Goal: Task Accomplishment & Management: Use online tool/utility

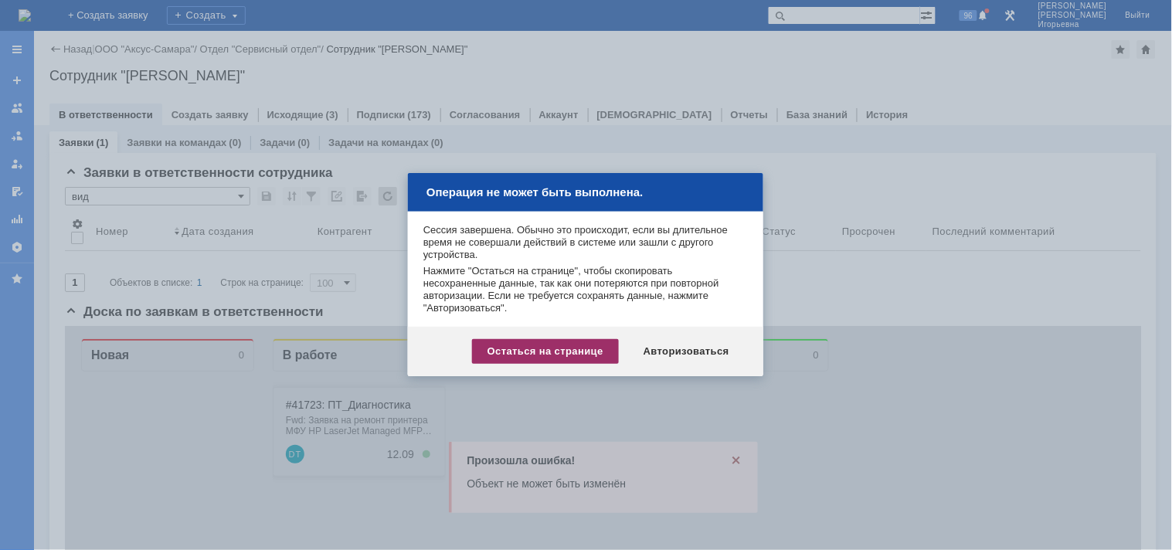
click at [533, 352] on div "Остаться на странице" at bounding box center [545, 351] width 147 height 25
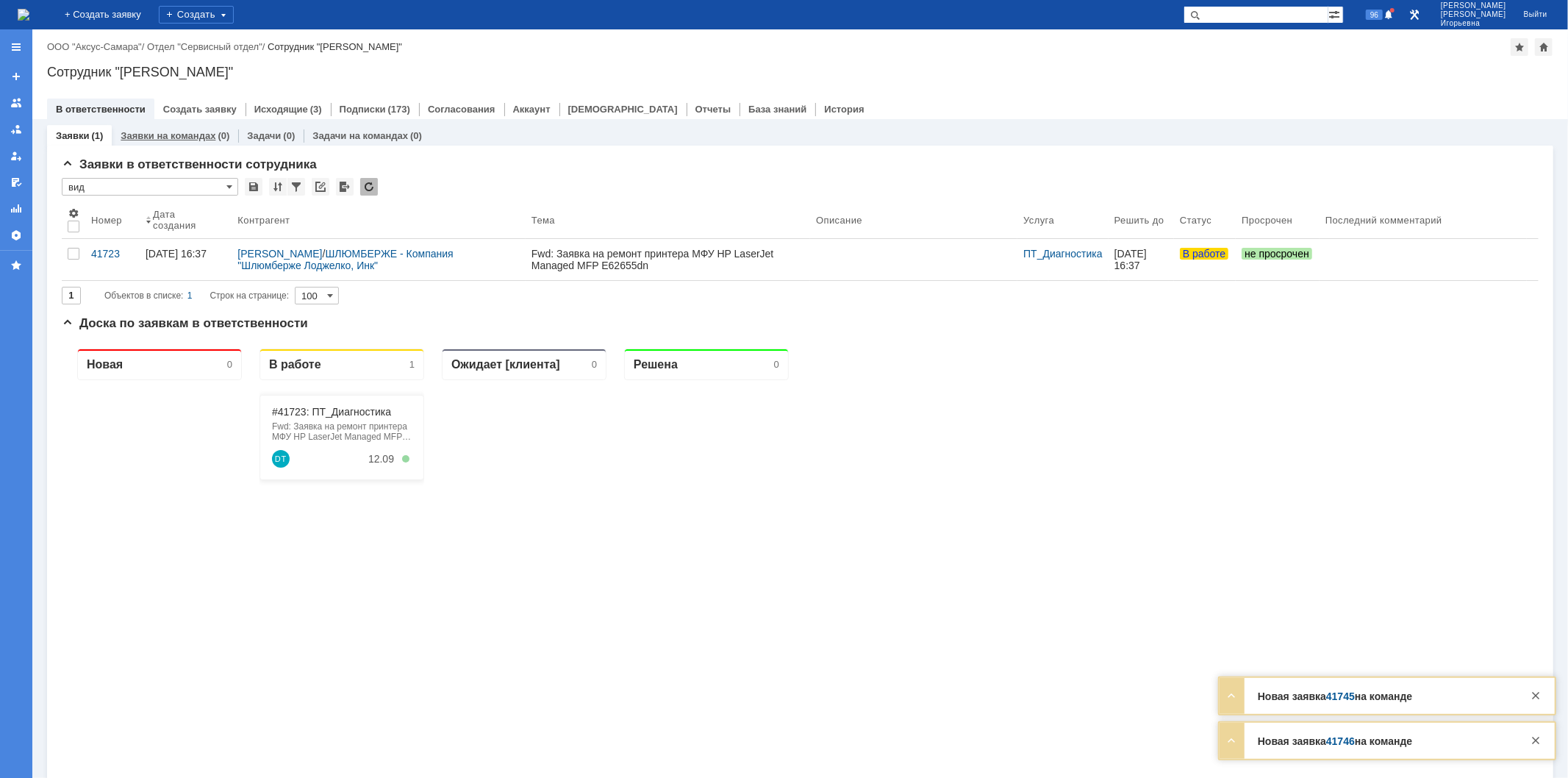
click at [185, 135] on link "Заявки на командах" at bounding box center [168, 136] width 95 height 11
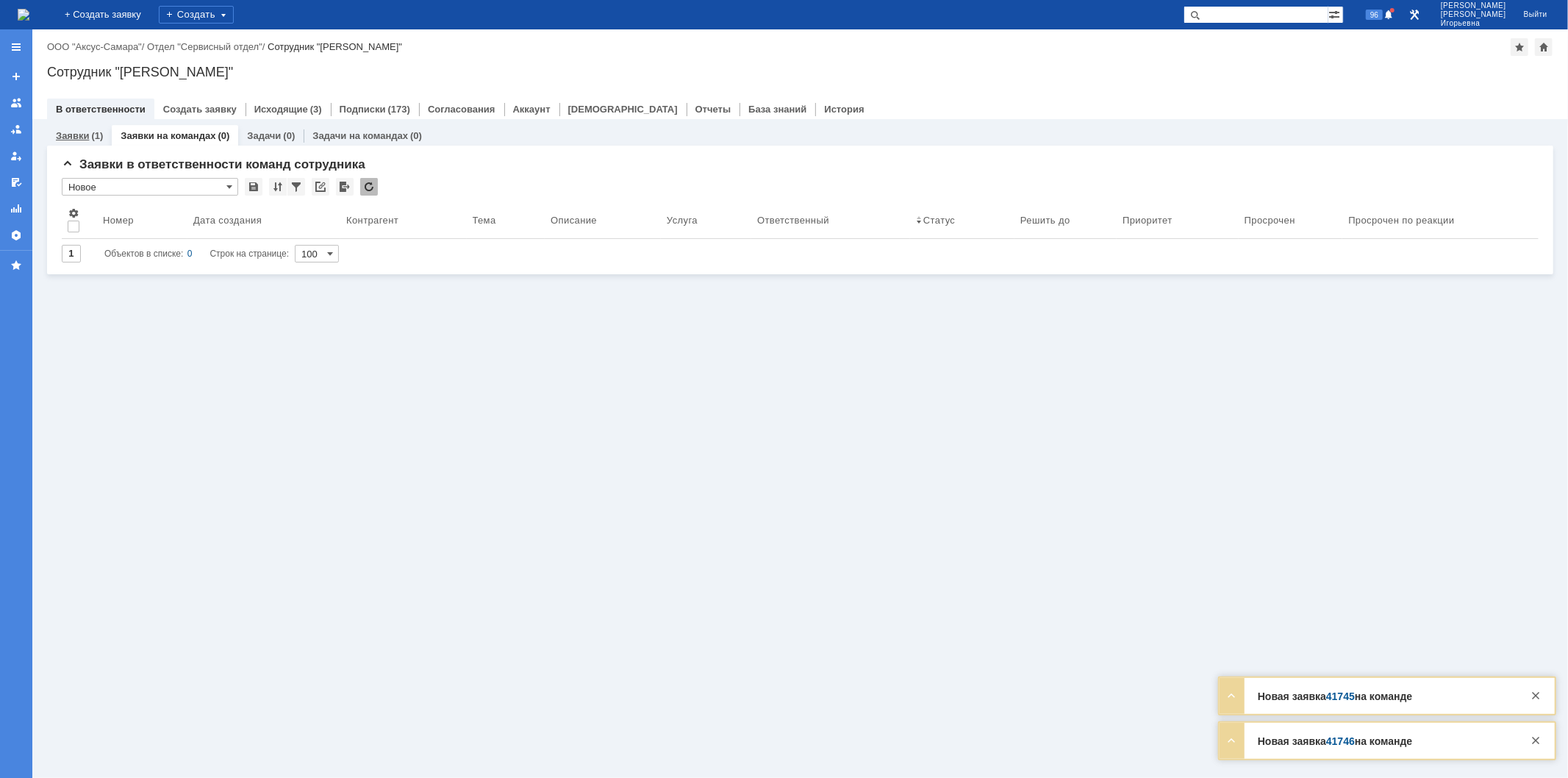
click at [68, 134] on link "Заявки" at bounding box center [72, 136] width 33 height 11
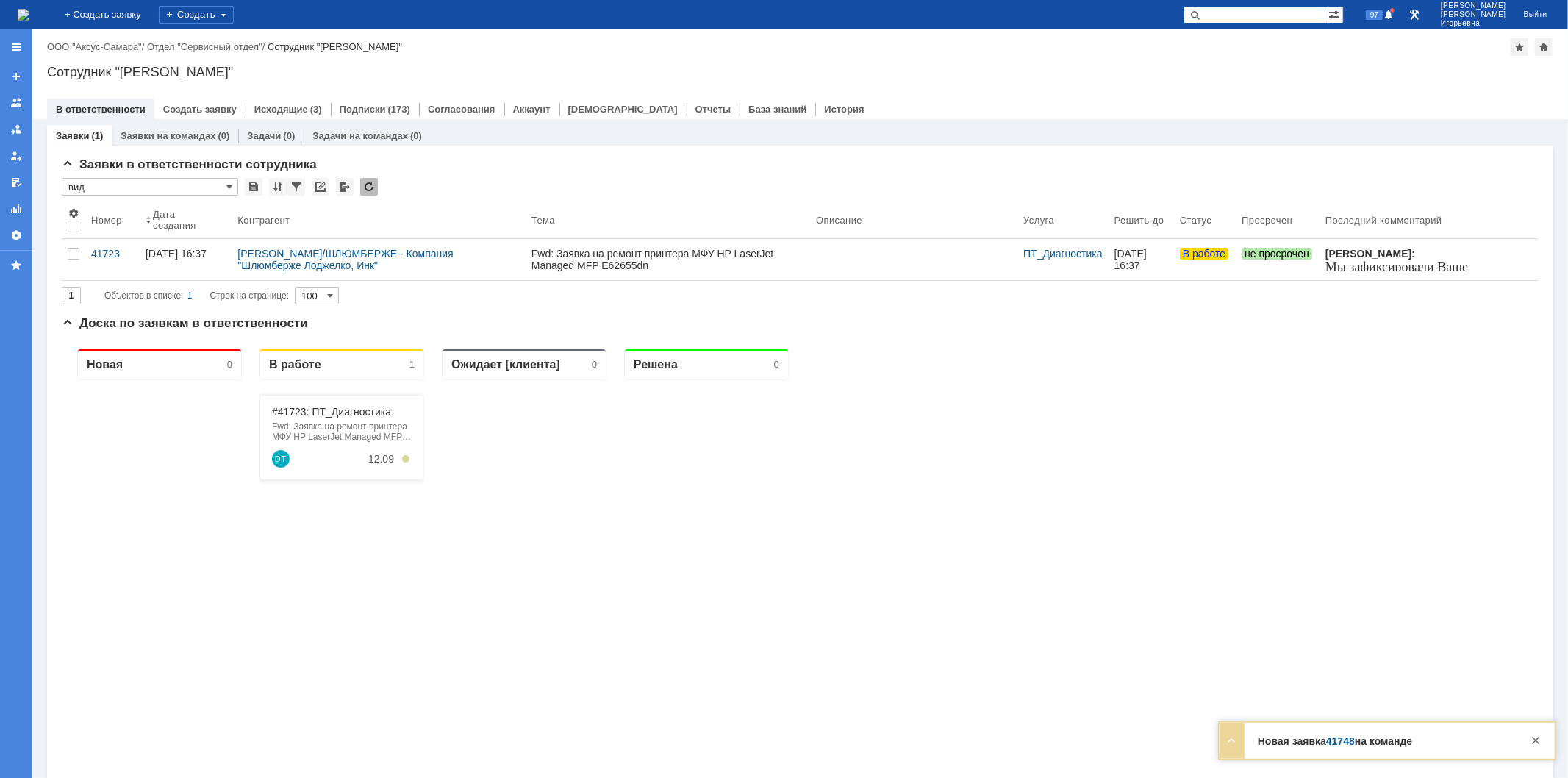
click at [174, 138] on link "Заявки на командах" at bounding box center [168, 136] width 95 height 11
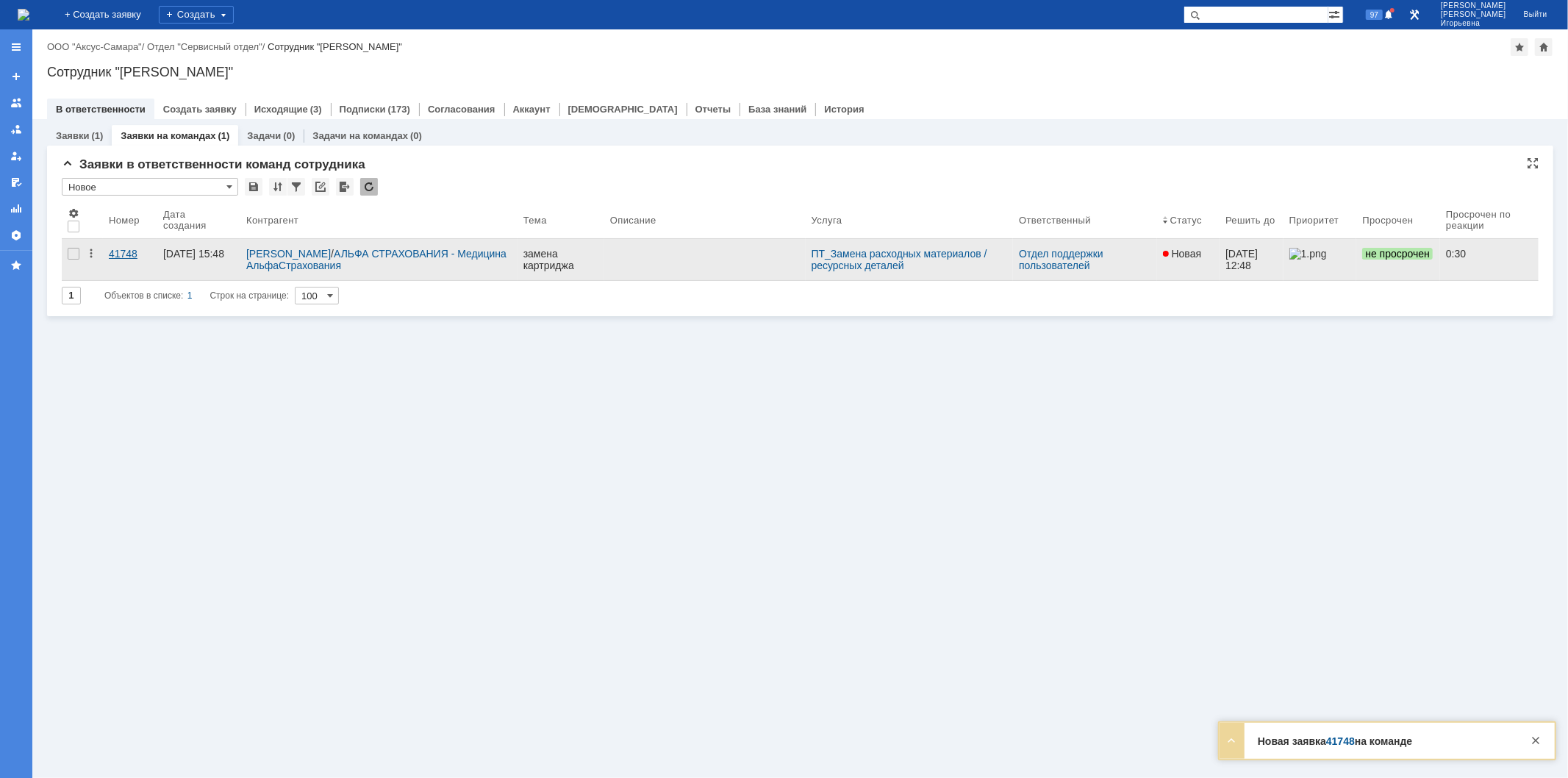
click at [124, 248] on div "41748" at bounding box center [129, 253] width 43 height 11
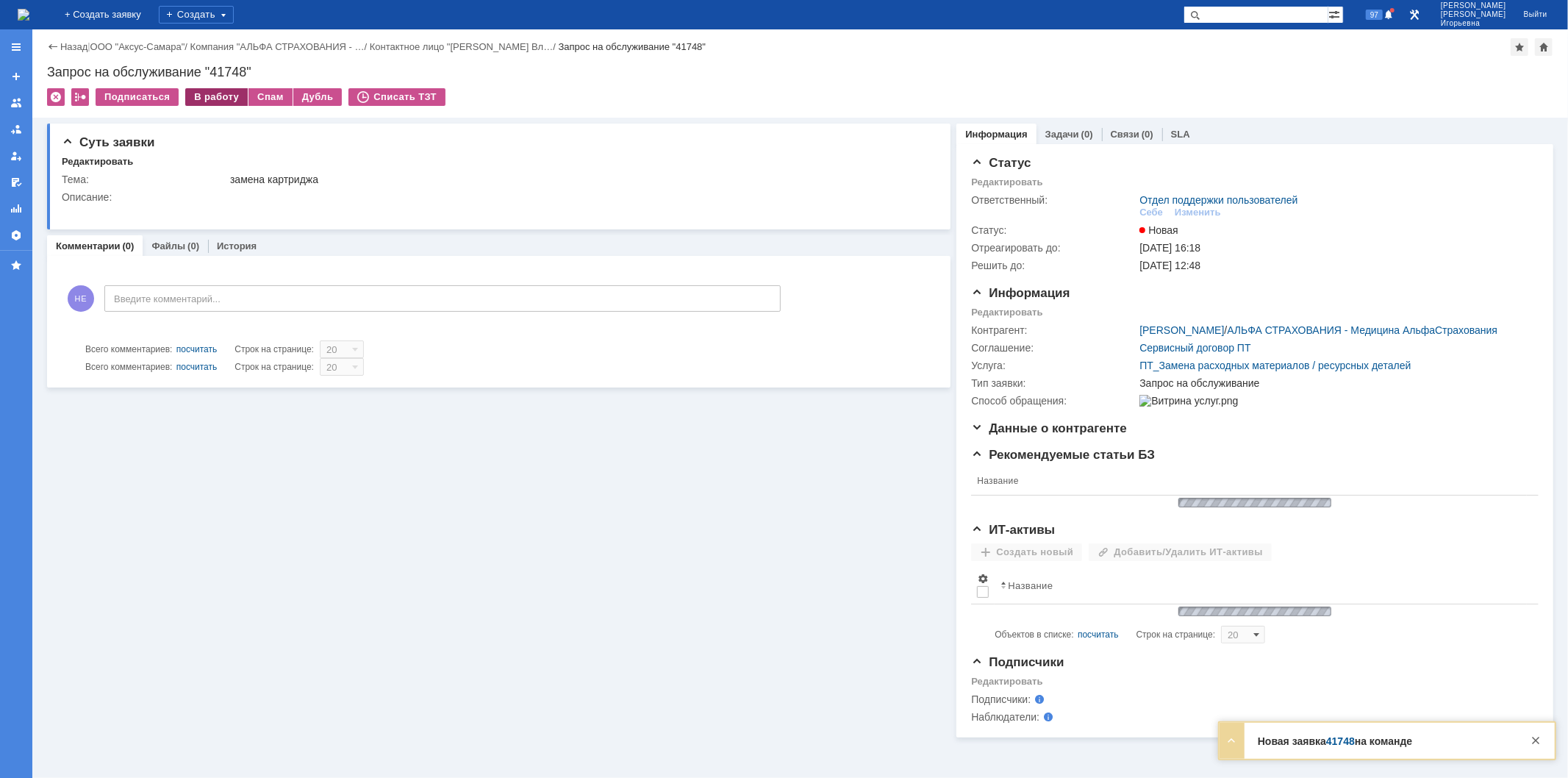
click at [213, 95] on div "В работу" at bounding box center [217, 97] width 63 height 18
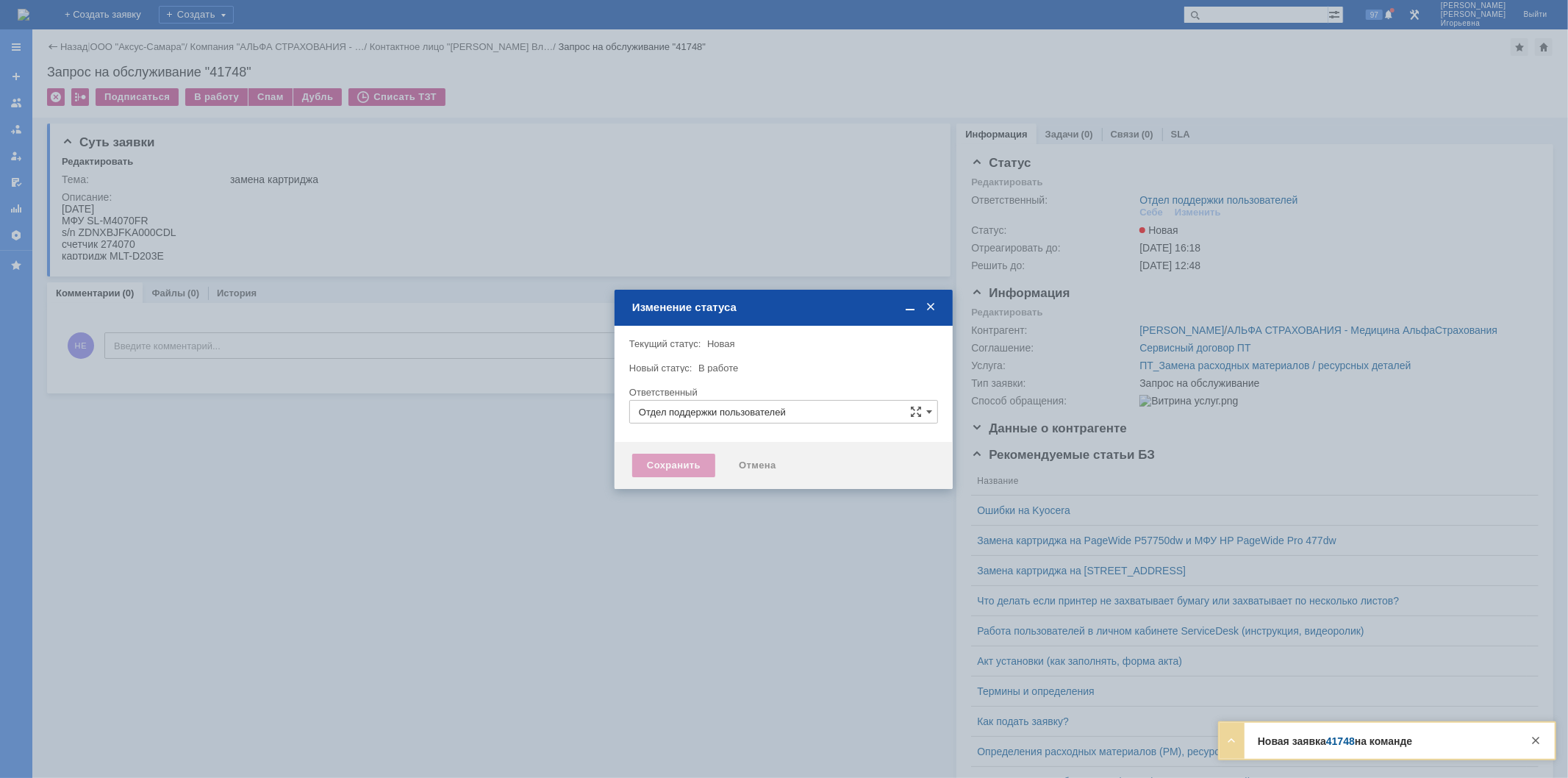
type input "Носенкова Елена Игорьевна"
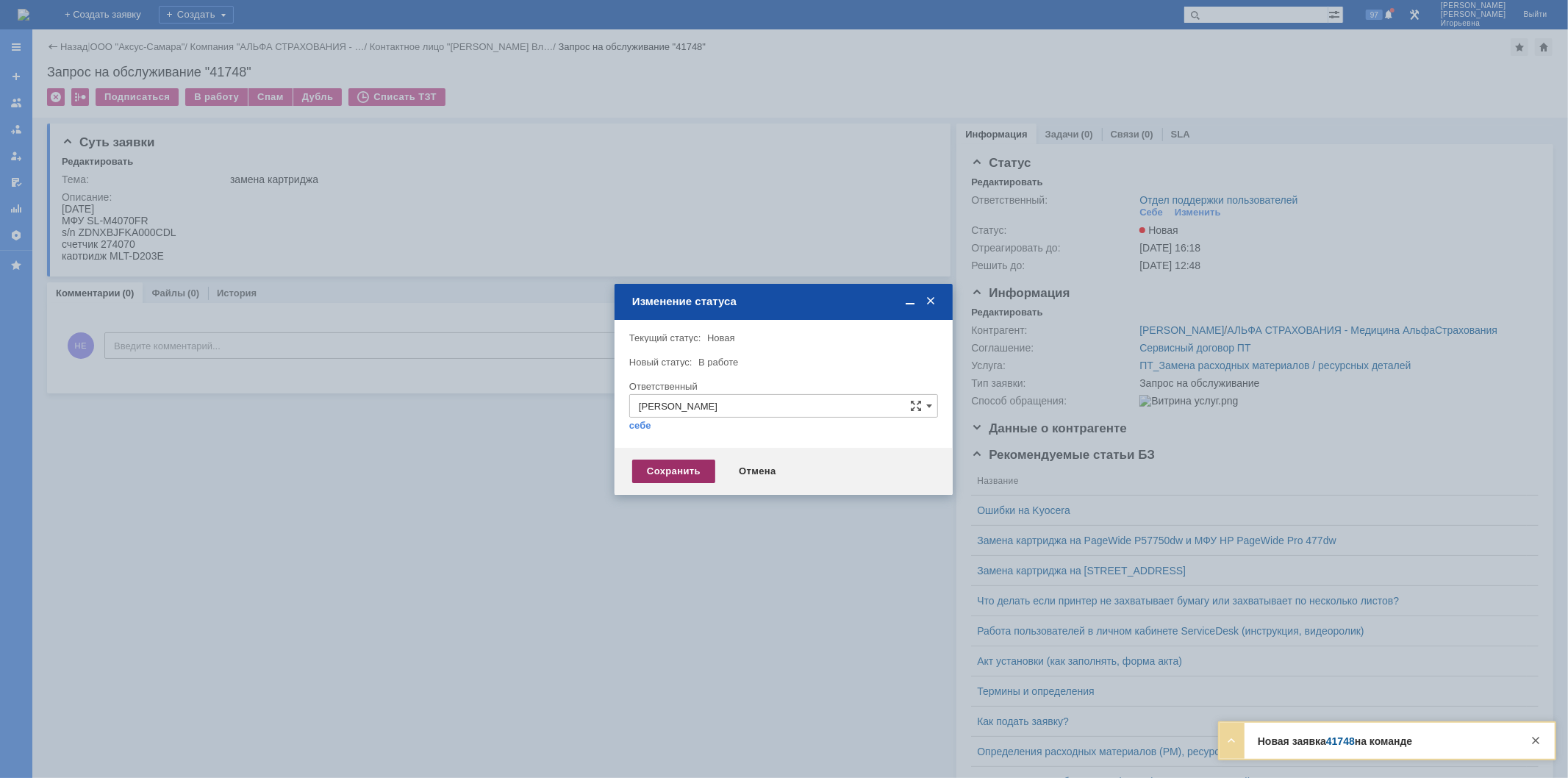
click at [659, 471] on div "Сохранить" at bounding box center [673, 471] width 83 height 24
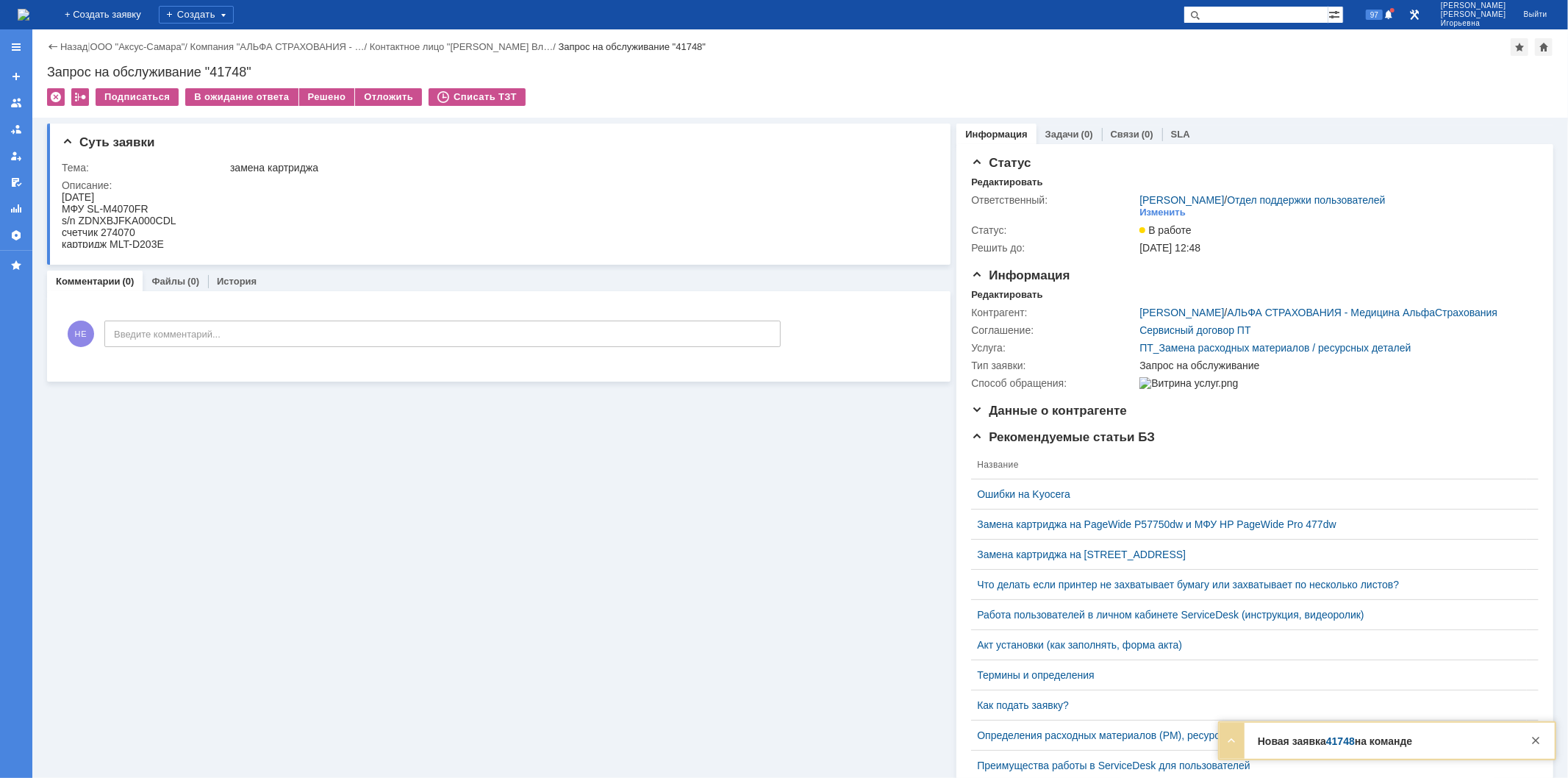
click at [29, 13] on img at bounding box center [24, 14] width 11 height 11
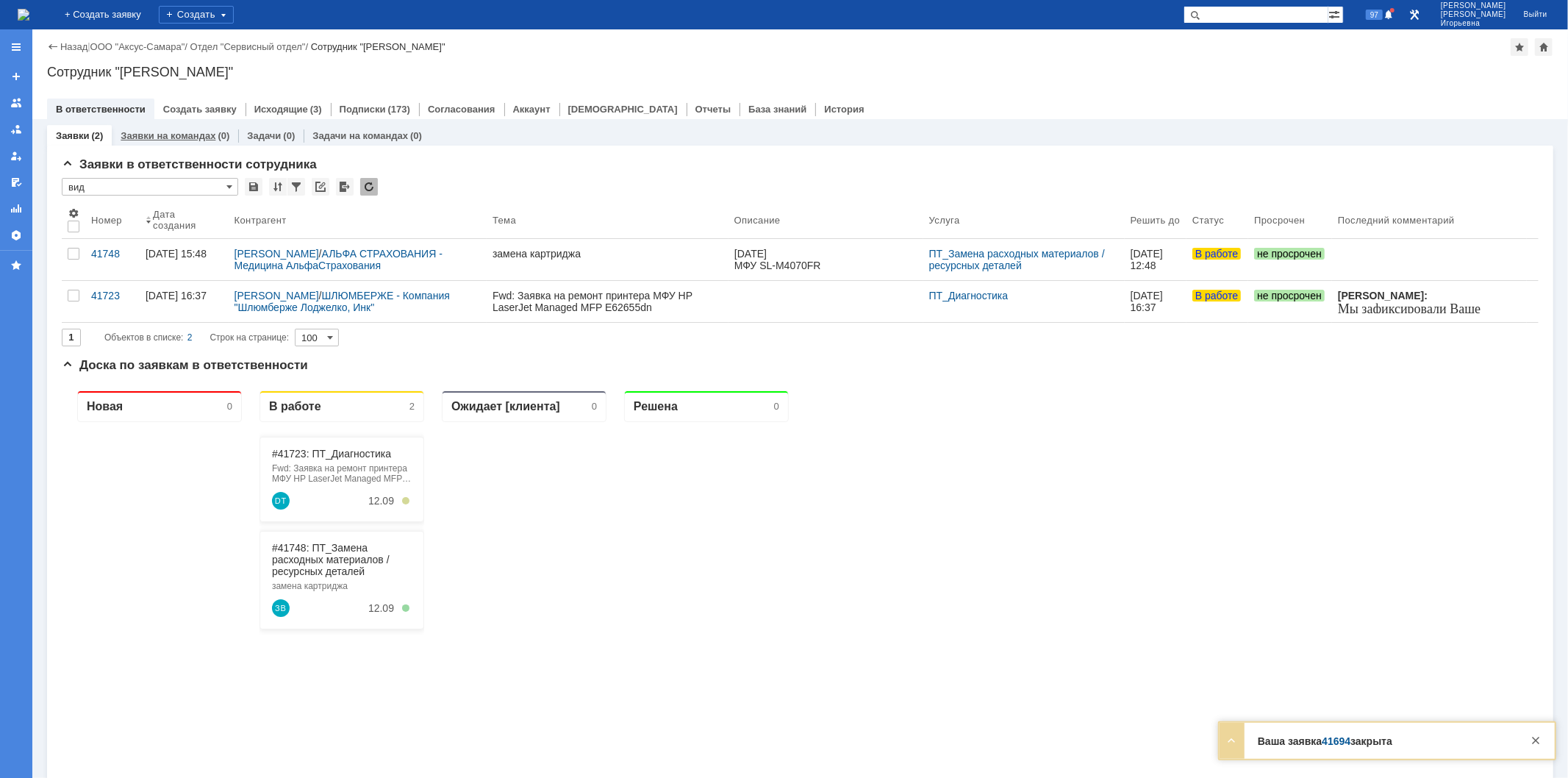
click at [189, 134] on link "Заявки на командах" at bounding box center [168, 136] width 95 height 11
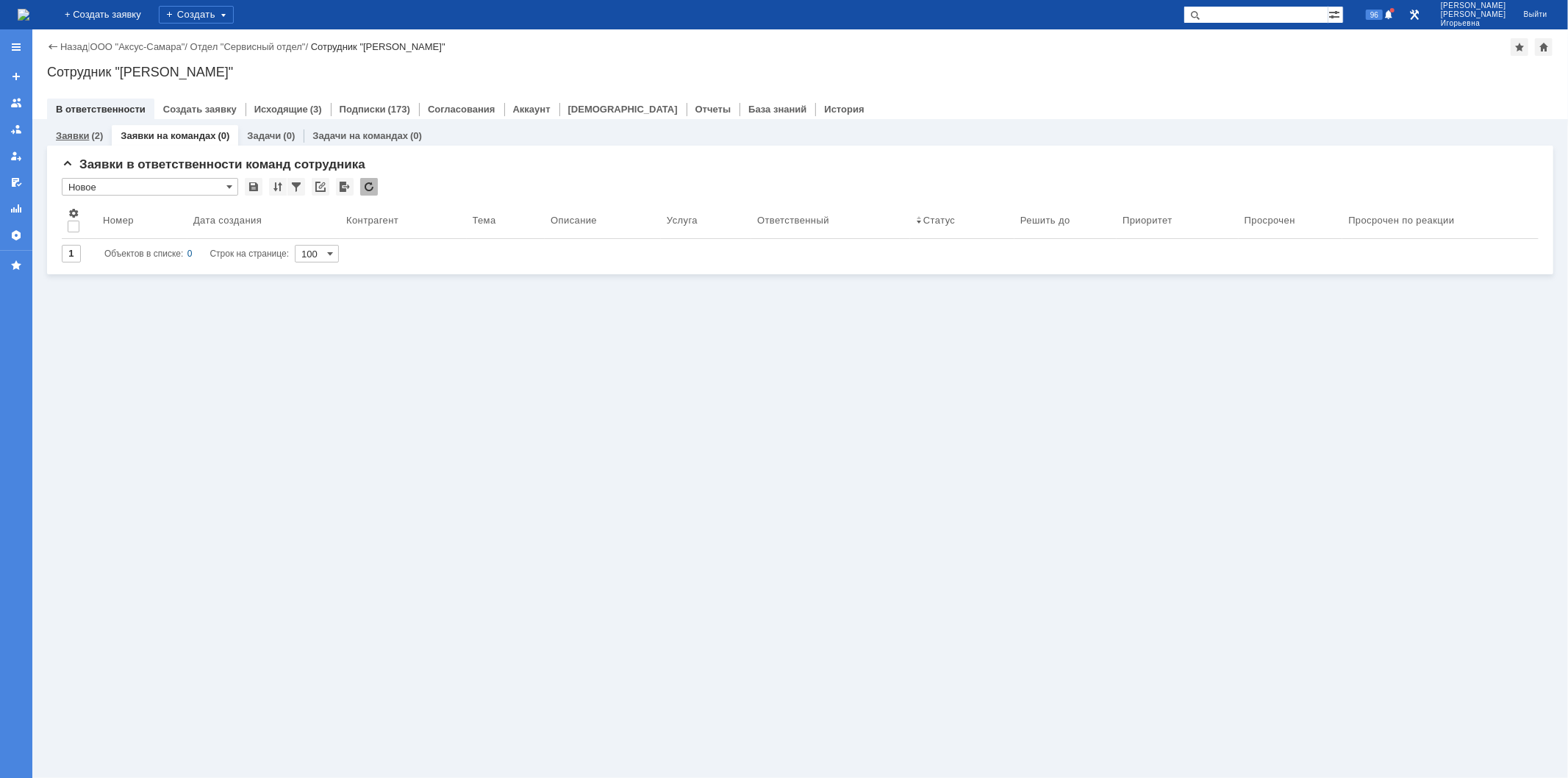
click at [76, 131] on link "Заявки" at bounding box center [72, 136] width 33 height 11
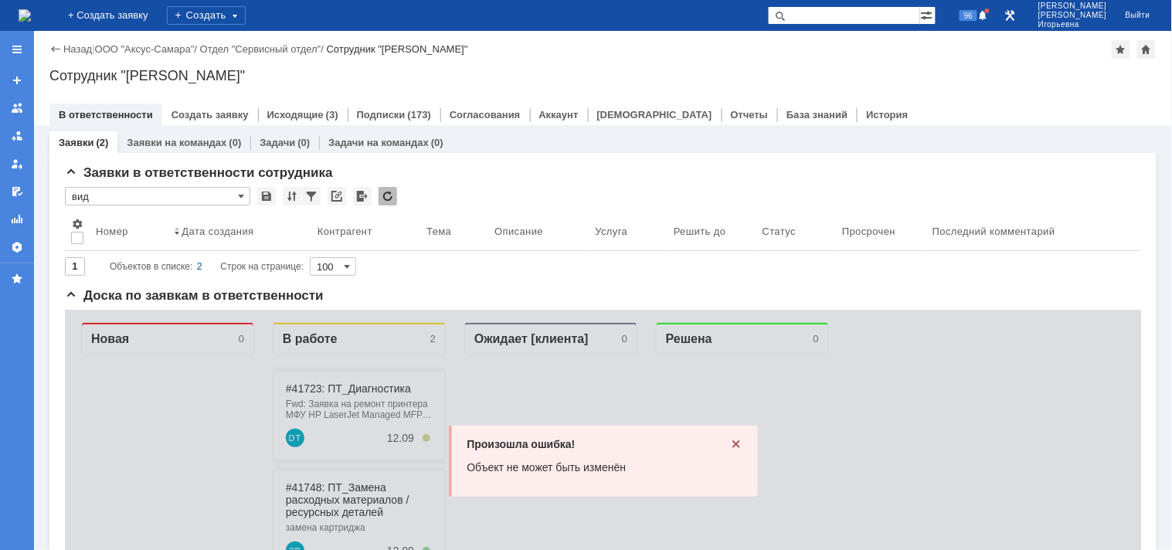
click at [971, 65] on div "Назад | ООО "Аксус-Самара" / Отдел "Сервисный отдел" / Сотрудник "Носенкова Еле…" at bounding box center [603, 78] width 1138 height 94
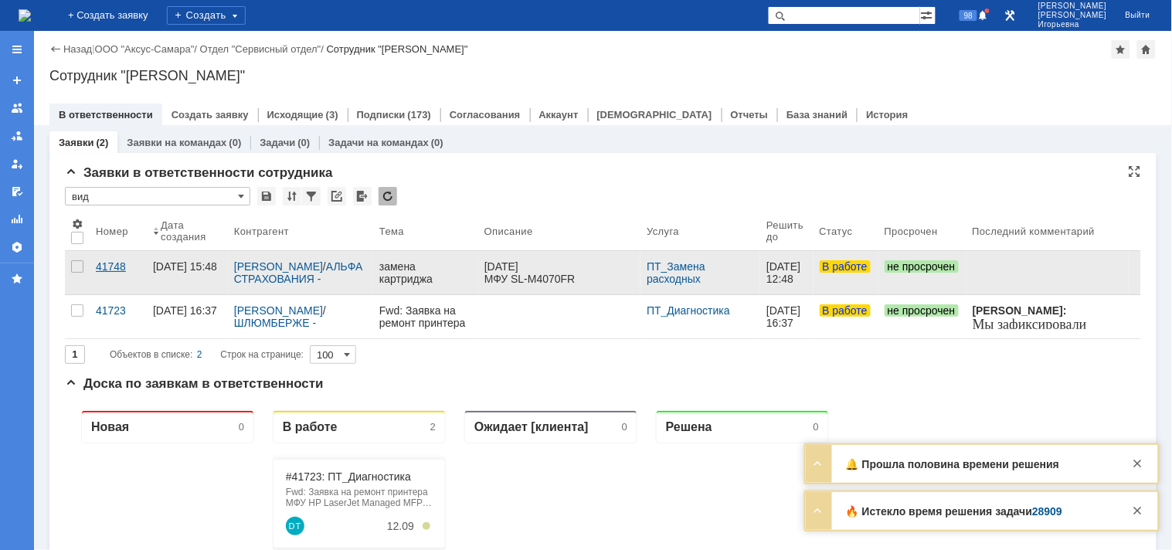
click at [105, 264] on div "41748" at bounding box center [118, 266] width 45 height 12
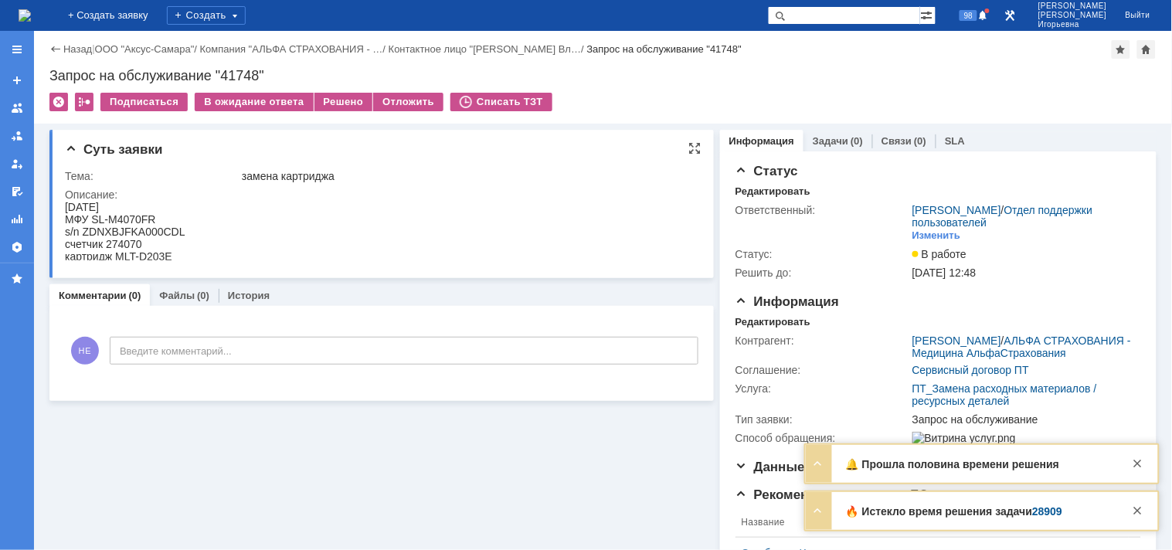
click at [147, 231] on div "s/n ZDNXBJFKA000CDL" at bounding box center [124, 231] width 121 height 12
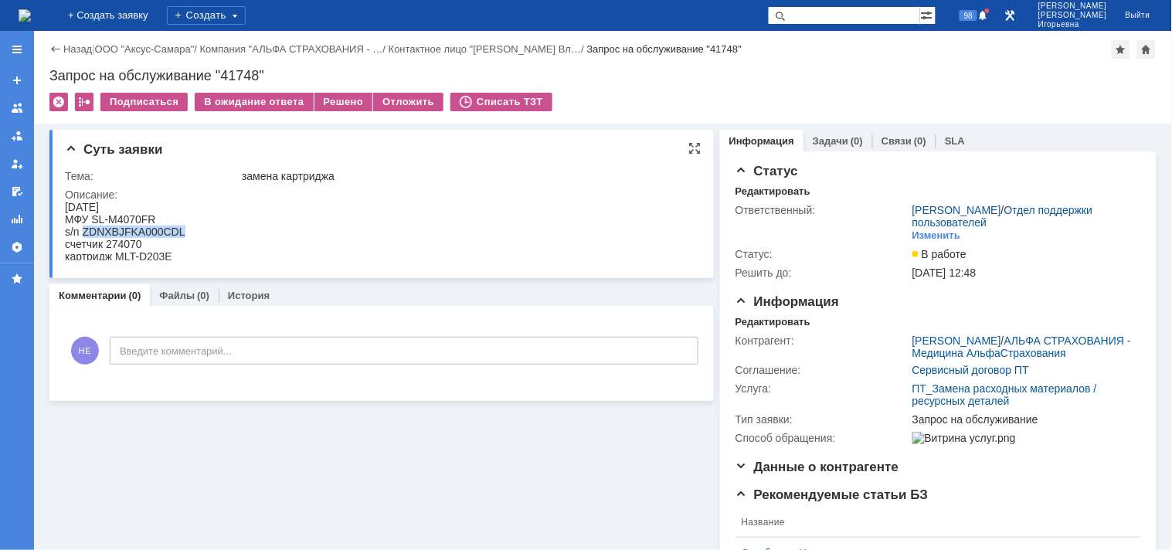
copy div "ZDNXBJFKA000CDL"
click at [127, 243] on div "счетчик 274070" at bounding box center [124, 243] width 121 height 12
copy div "274070"
click at [249, 75] on div "Запрос на обслуживание "41748"" at bounding box center [603, 75] width 1108 height 15
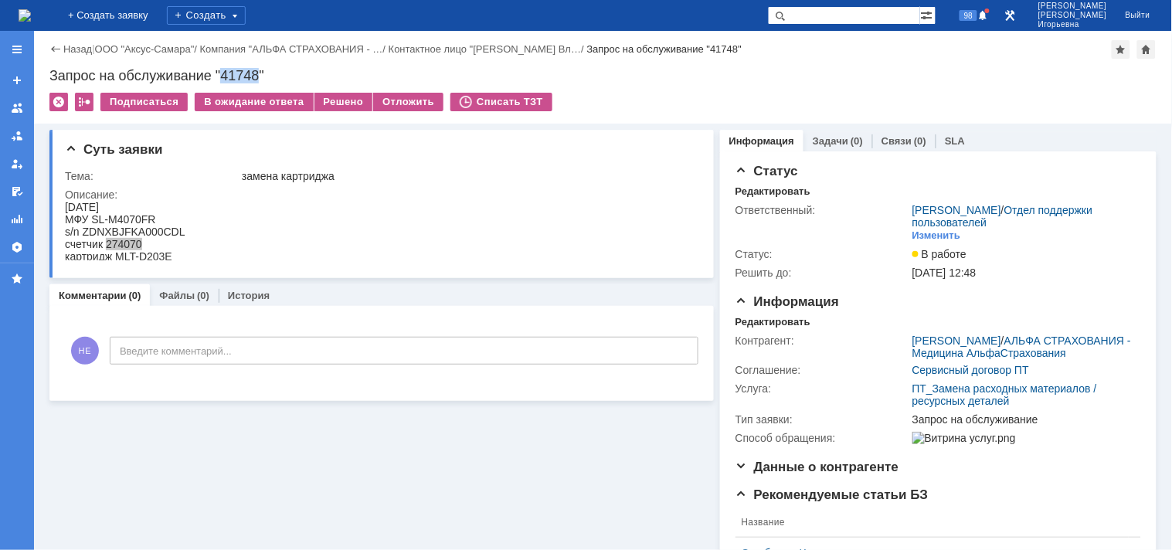
click at [249, 75] on div "Запрос на обслуживание "41748"" at bounding box center [603, 75] width 1108 height 15
copy div "41748"
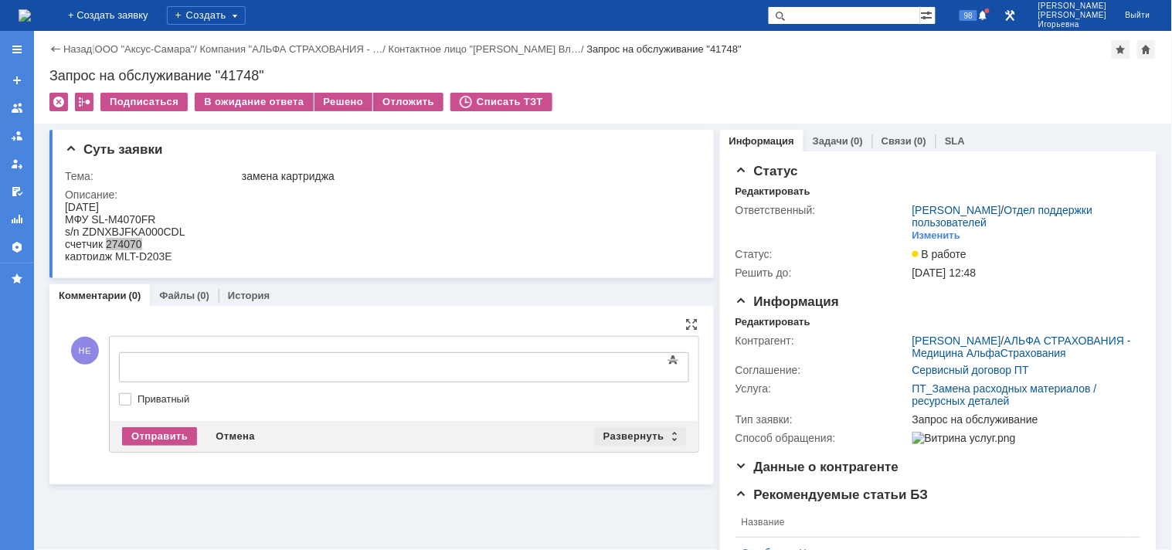
click at [667, 431] on div "Развернуть" at bounding box center [640, 436] width 92 height 19
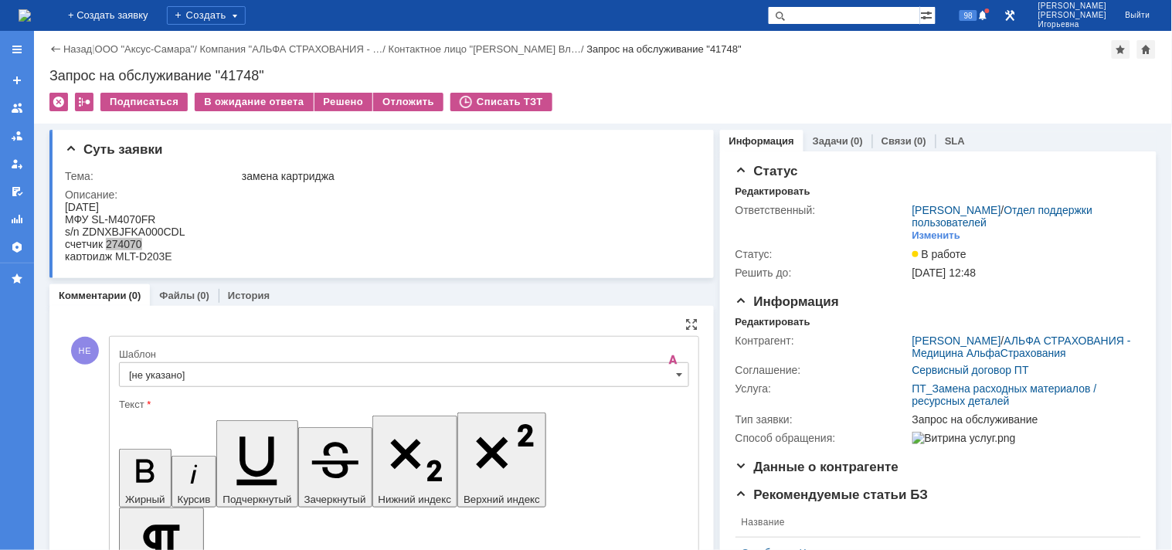
click at [660, 376] on input "[не указано]" at bounding box center [404, 374] width 570 height 25
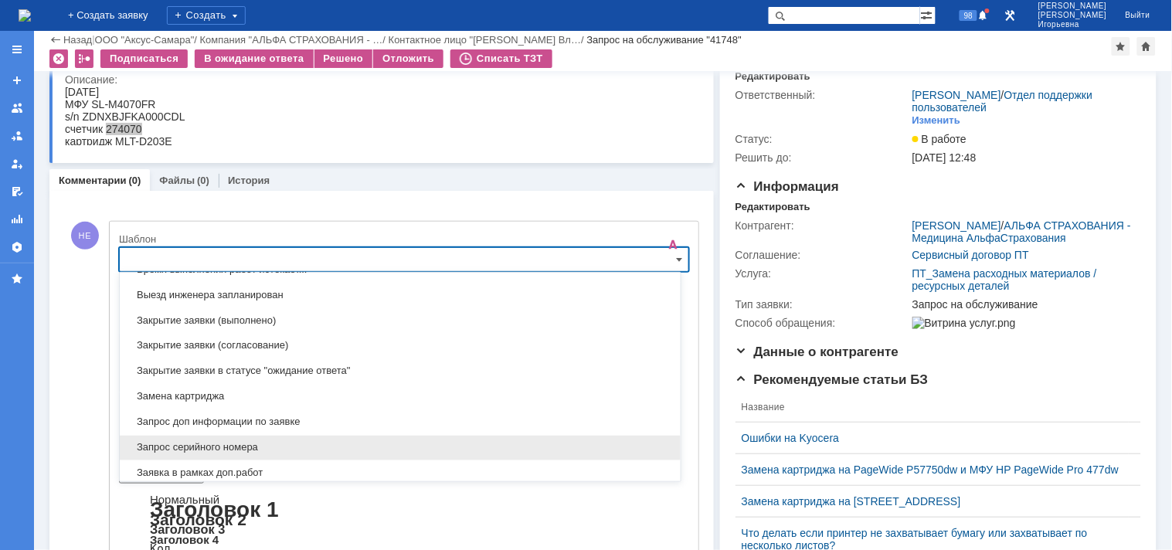
scroll to position [713, 0]
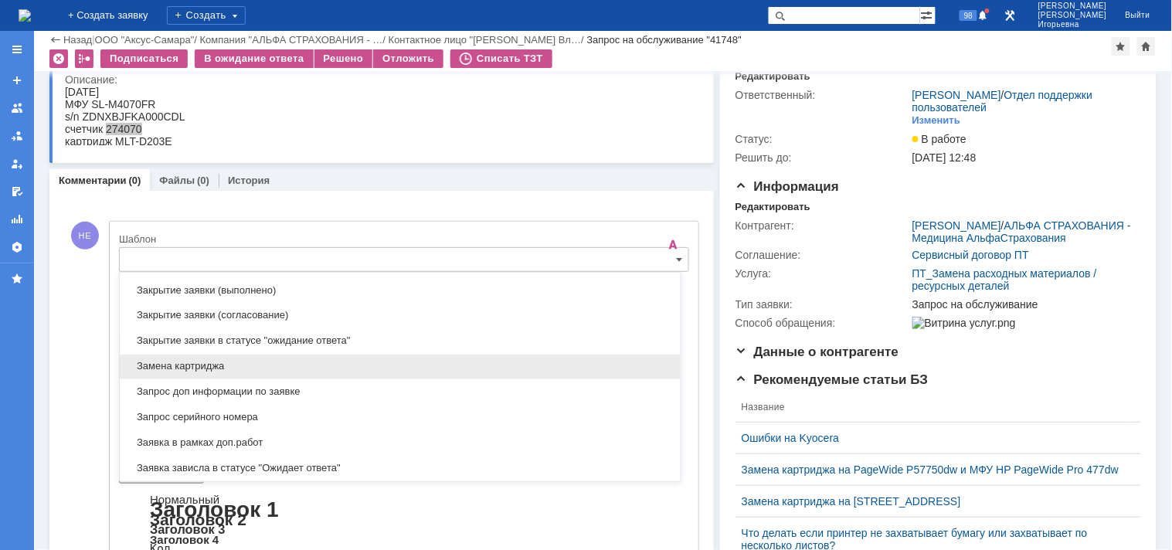
click at [168, 369] on span "Замена картриджа" at bounding box center [400, 367] width 543 height 12
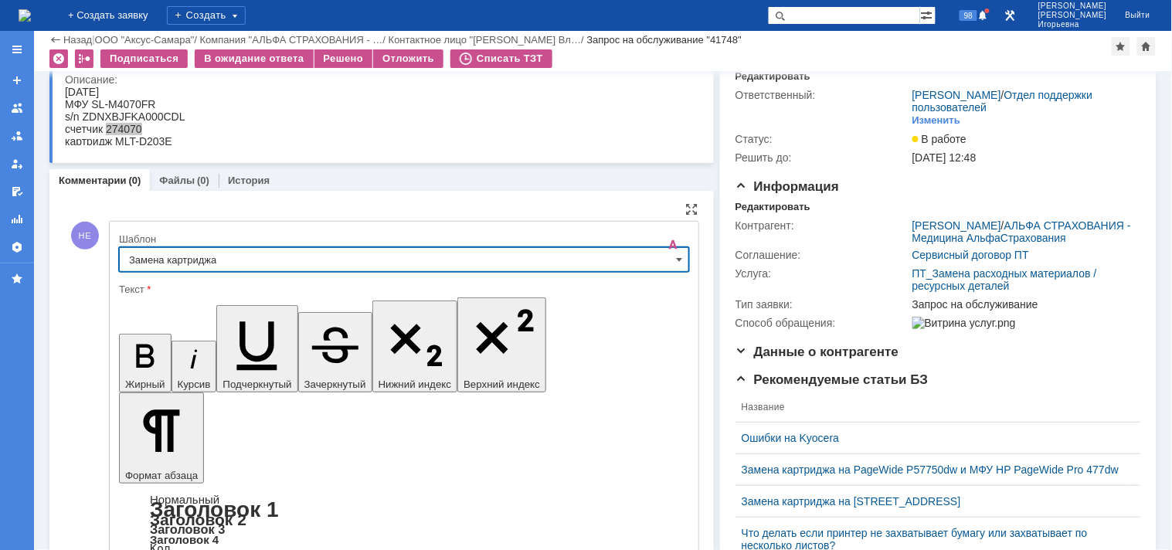
type input "Замена картриджа"
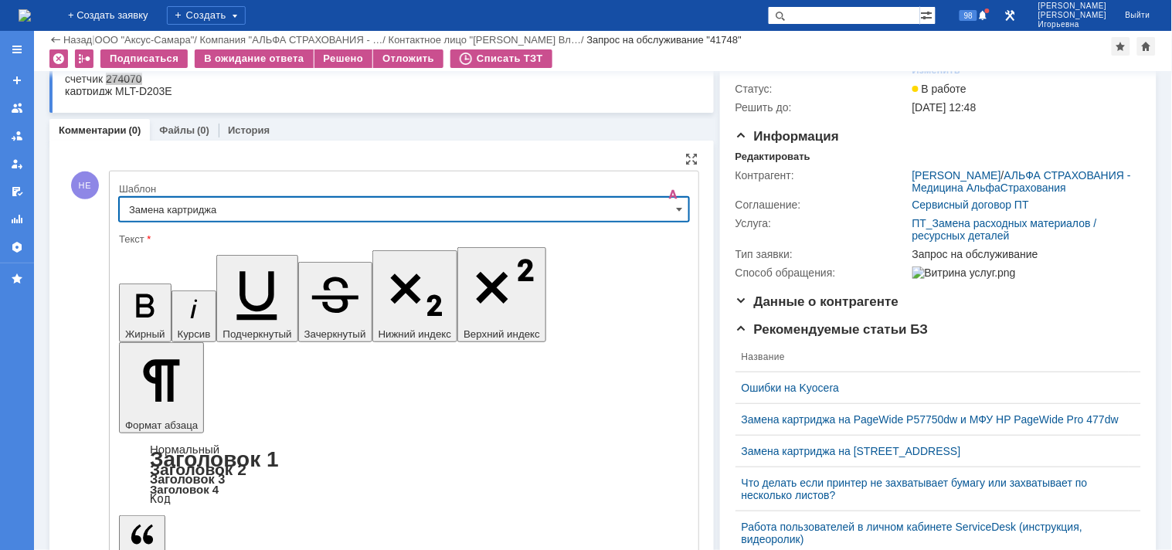
scroll to position [148, 0]
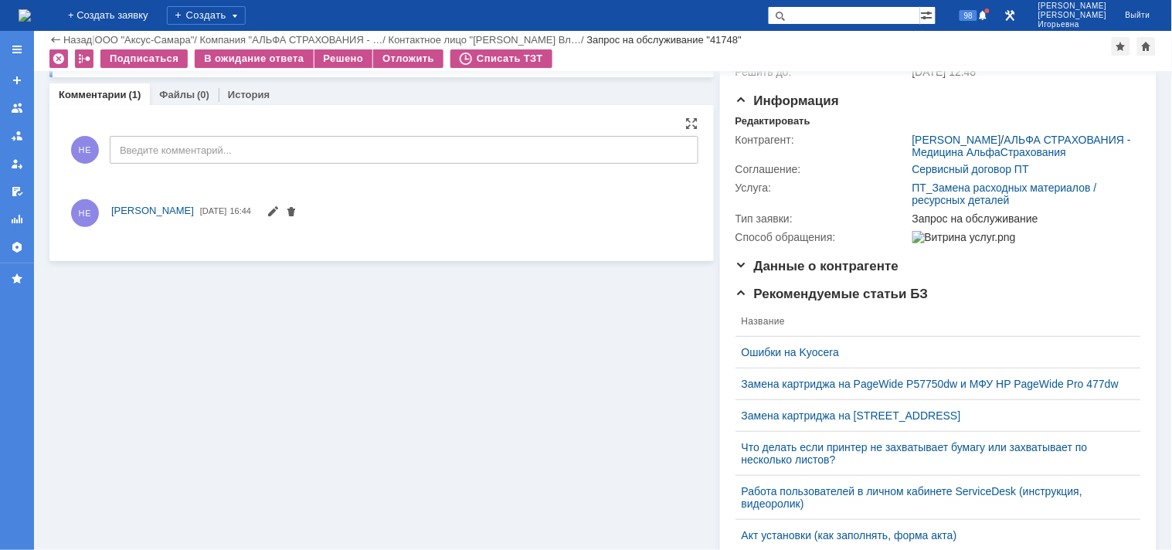
scroll to position [0, 0]
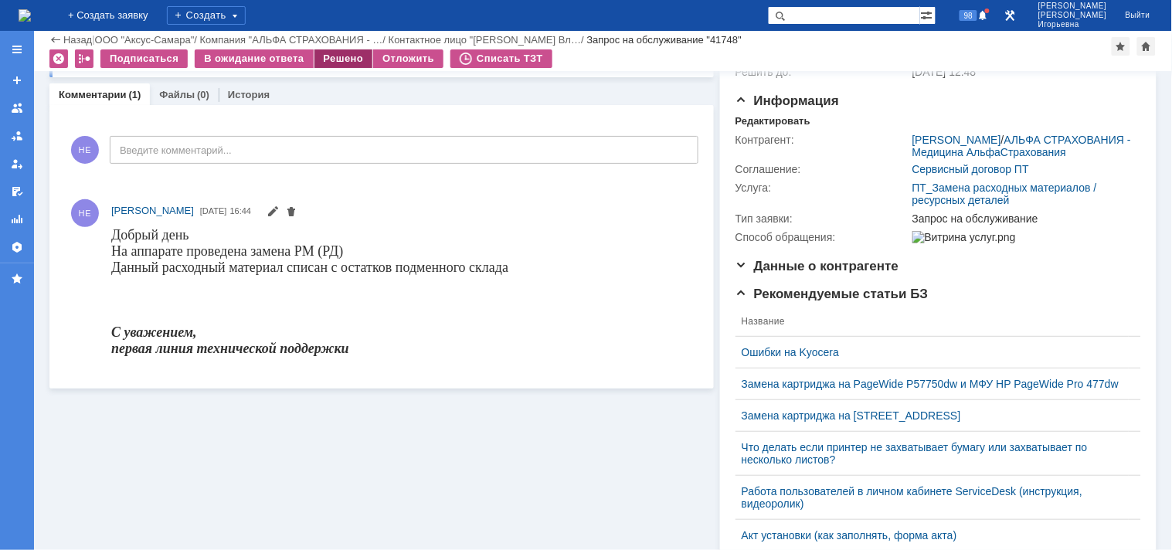
click at [345, 57] on div "Решено" at bounding box center [344, 58] width 59 height 19
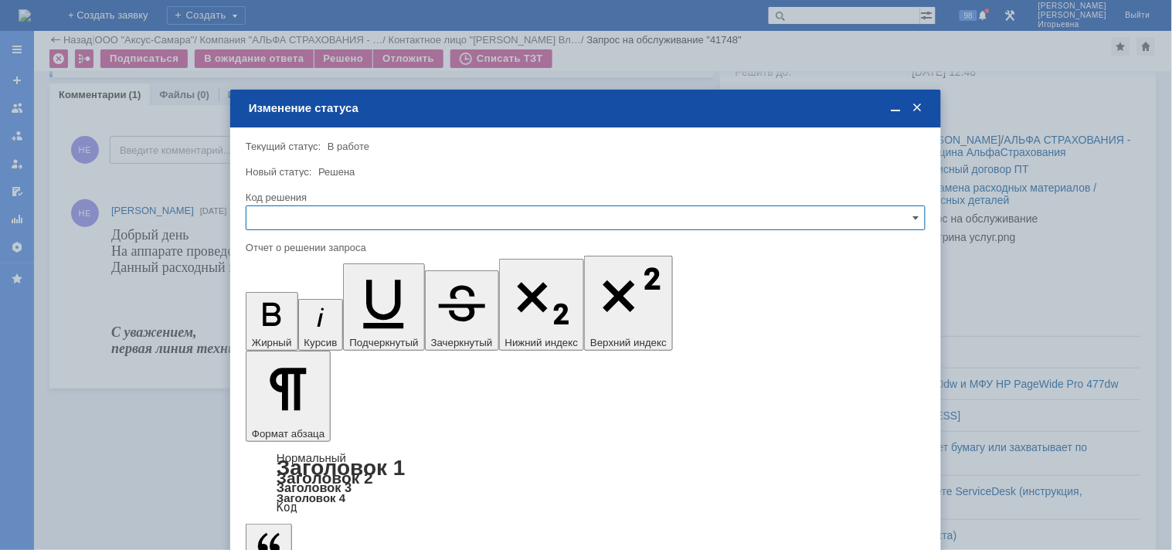
click at [281, 216] on input "text" at bounding box center [586, 218] width 680 height 25
drag, startPoint x: 288, startPoint y: 319, endPoint x: 57, endPoint y: 66, distance: 342.5
click at [288, 319] on span "Решено" at bounding box center [586, 322] width 660 height 12
type input "Решено"
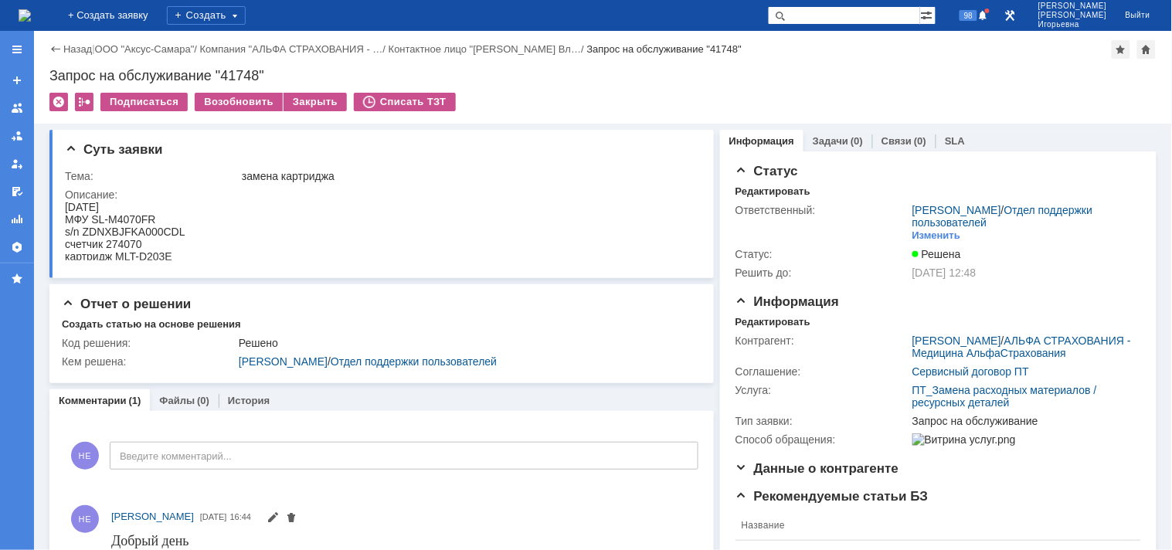
click at [31, 9] on img at bounding box center [25, 15] width 12 height 12
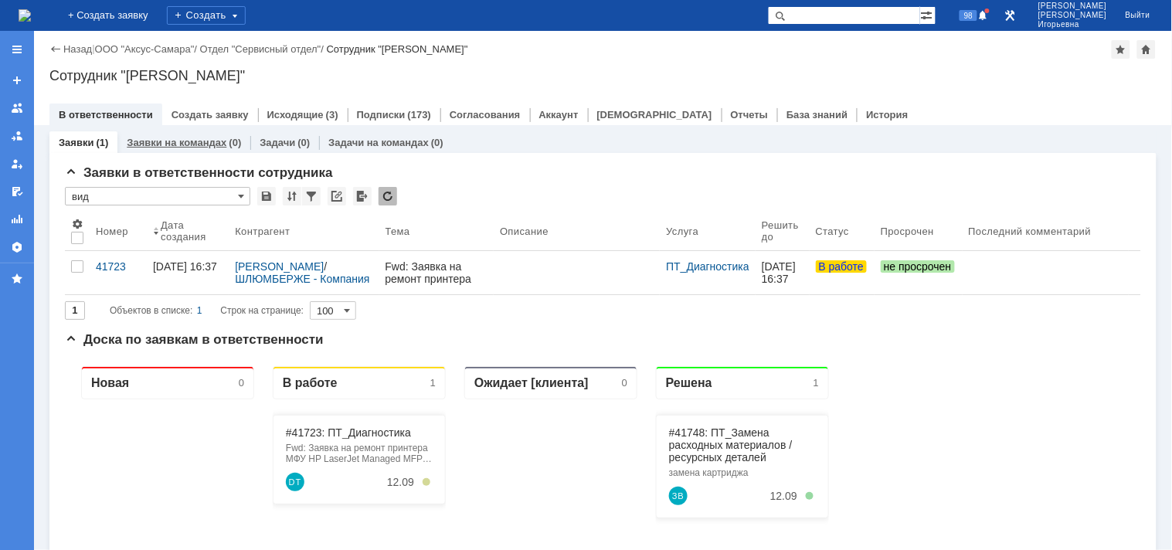
click at [199, 140] on link "Заявки на командах" at bounding box center [177, 143] width 100 height 12
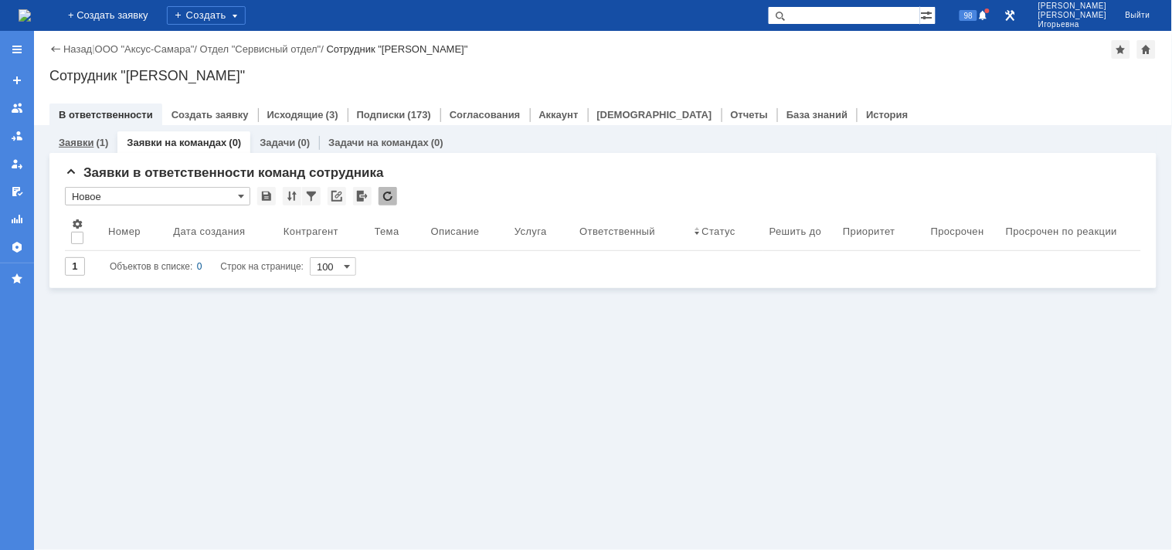
click at [80, 139] on link "Заявки" at bounding box center [76, 143] width 35 height 12
